Goal: Information Seeking & Learning: Find contact information

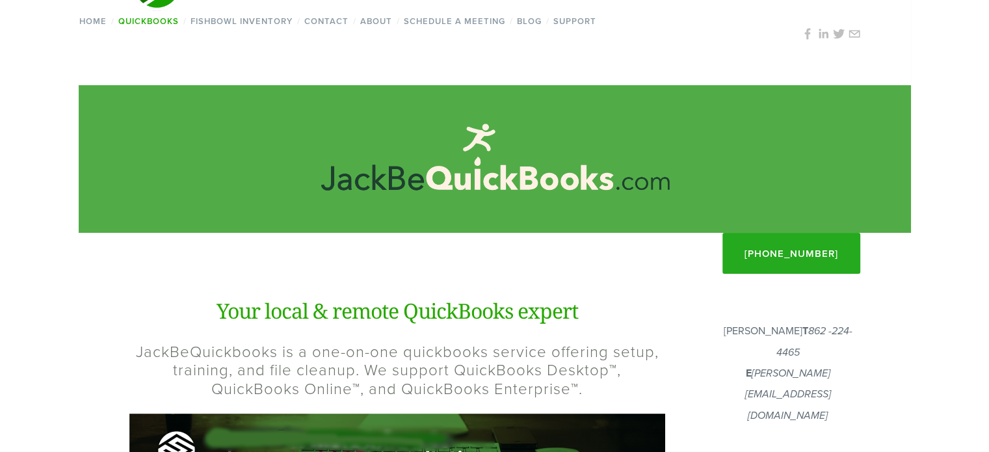
scroll to position [91, 0]
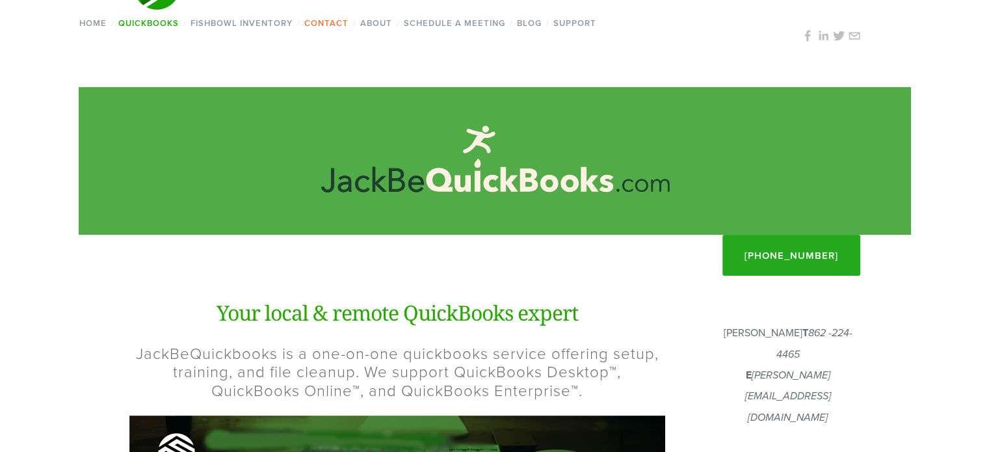
click at [325, 20] on link "Contact" at bounding box center [326, 23] width 53 height 19
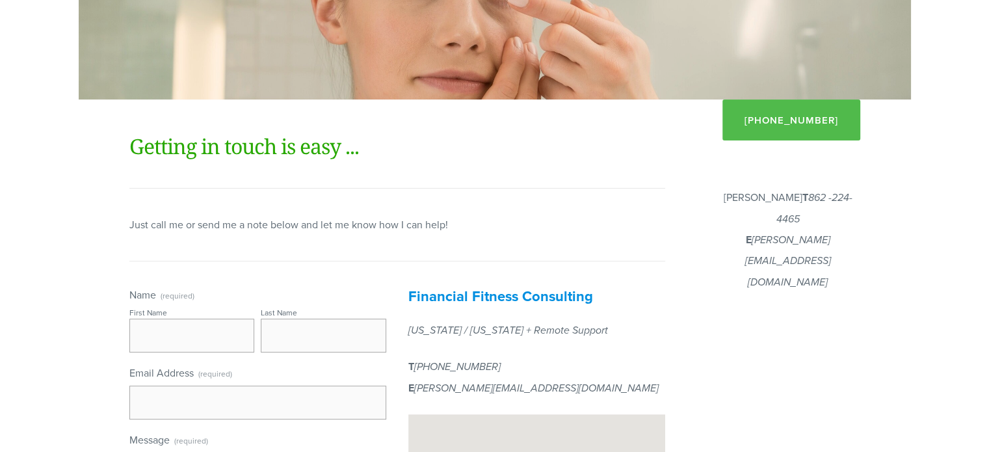
scroll to position [252, 0]
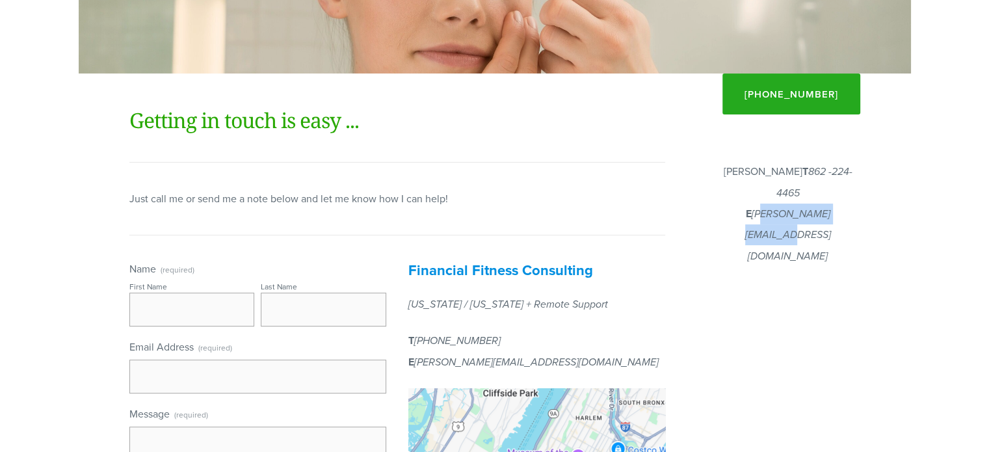
drag, startPoint x: 741, startPoint y: 209, endPoint x: 851, endPoint y: 213, distance: 110.6
click at [851, 213] on p "[PERSON_NAME] T 862 -224-4465 E [PERSON_NAME][EMAIL_ADDRESS][DOMAIN_NAME]" at bounding box center [788, 213] width 144 height 105
copy em "[EMAIL_ADDRESS][DOMAIN_NAME]"
click at [731, 226] on div "[PERSON_NAME] T 862 -224-4465 E [PERSON_NAME][EMAIL_ADDRESS][DOMAIN_NAME]" at bounding box center [788, 213] width 166 height 121
drag, startPoint x: 737, startPoint y: 213, endPoint x: 853, endPoint y: 218, distance: 115.9
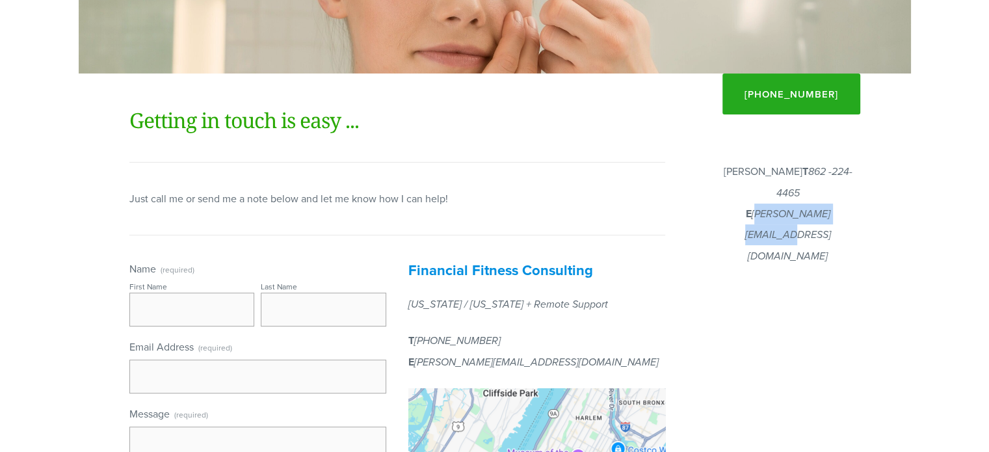
click at [853, 218] on p "[PERSON_NAME] T 862 -224-4465 E [PERSON_NAME][EMAIL_ADDRESS][DOMAIN_NAME]" at bounding box center [788, 213] width 144 height 105
copy em "[PERSON_NAME][EMAIL_ADDRESS][DOMAIN_NAME]"
